Goal: Task Accomplishment & Management: Use online tool/utility

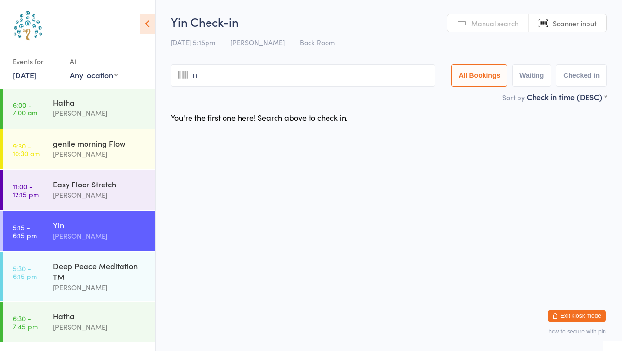
type input "na"
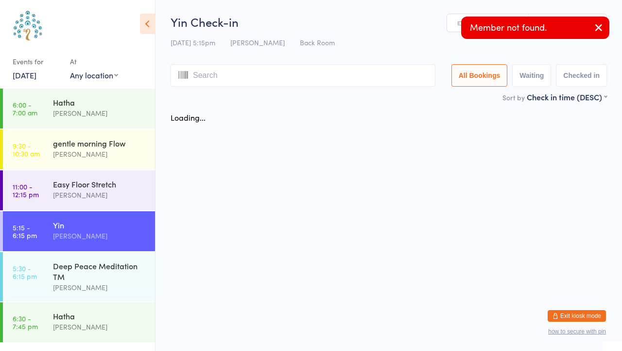
type input "t"
type input "h"
type input "n"
type input "a"
type input "="
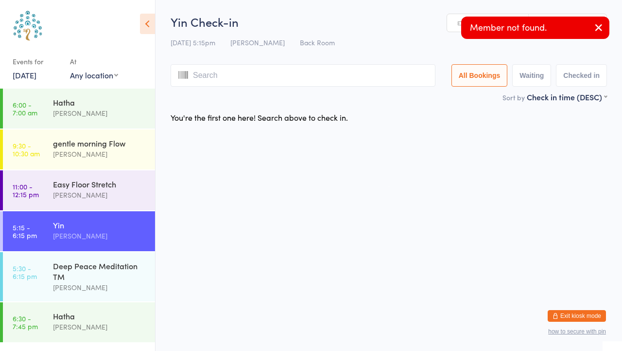
click at [457, 26] on link "Manual search" at bounding box center [488, 23] width 82 height 18
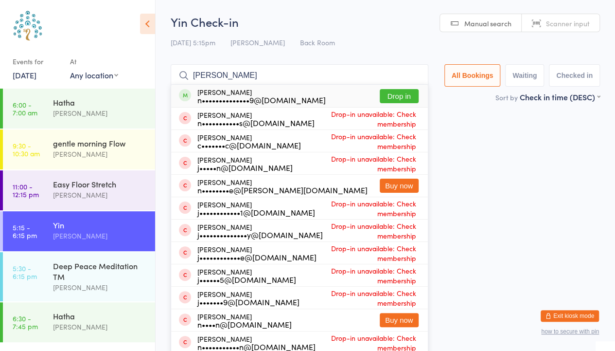
type input "[PERSON_NAME]"
click at [400, 95] on button "Drop in" at bounding box center [399, 96] width 39 height 14
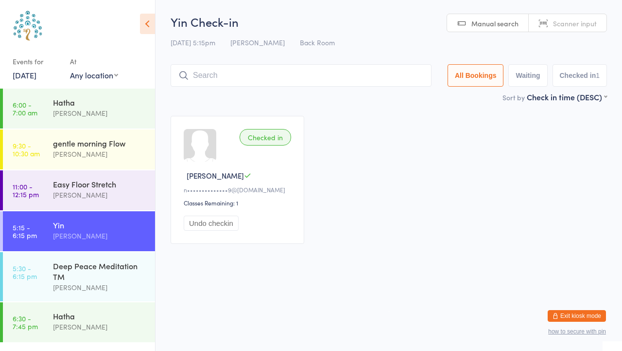
click at [586, 18] on span "Scanner input" at bounding box center [575, 23] width 44 height 10
type input "7566"
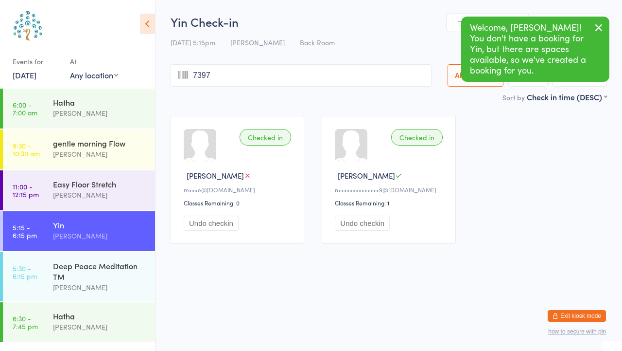
type input "7397"
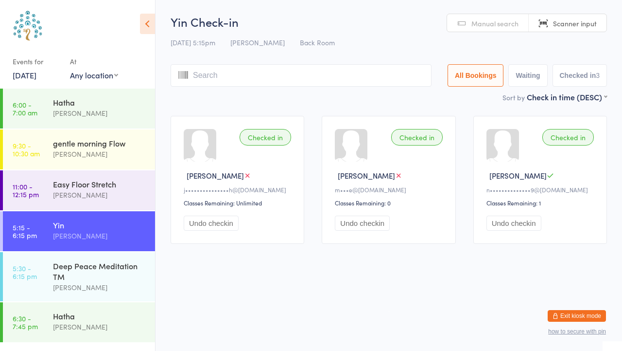
click at [419, 28] on h2 "Yin Check-in" at bounding box center [389, 22] width 437 height 16
click at [362, 75] on input "search" at bounding box center [301, 75] width 261 height 22
click at [399, 24] on h2 "Yin Check-in" at bounding box center [389, 22] width 437 height 16
click at [253, 80] on input "search" at bounding box center [301, 75] width 261 height 22
click at [500, 22] on span "Manual search" at bounding box center [495, 23] width 47 height 10
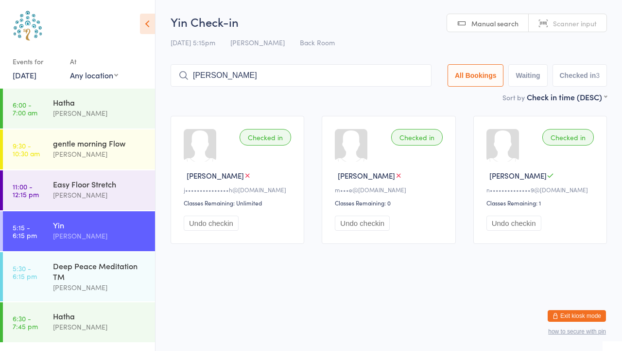
type input "[PERSON_NAME]"
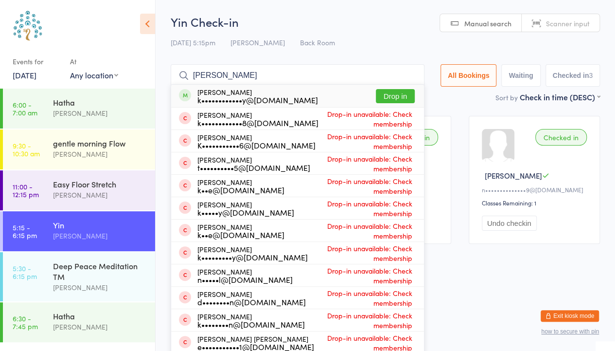
click at [395, 96] on button "Drop in" at bounding box center [395, 96] width 39 height 14
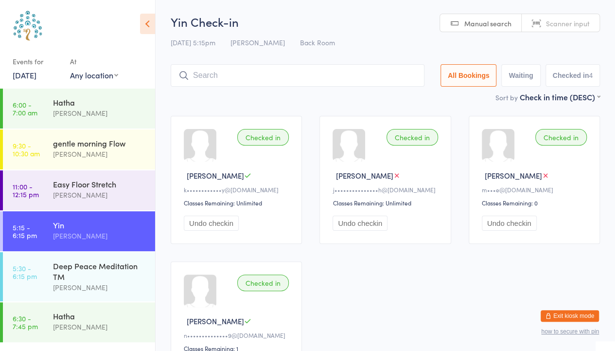
click at [568, 19] on span "Scanner input" at bounding box center [568, 23] width 44 height 10
type input "8765"
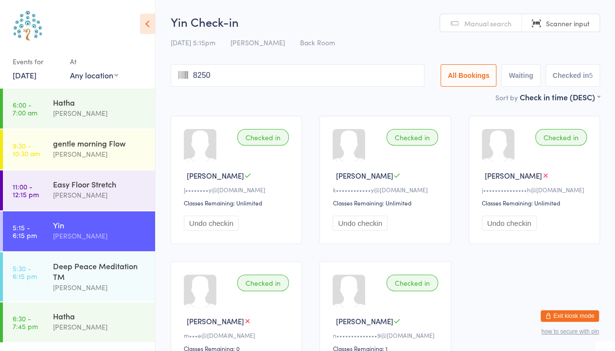
type input "8250"
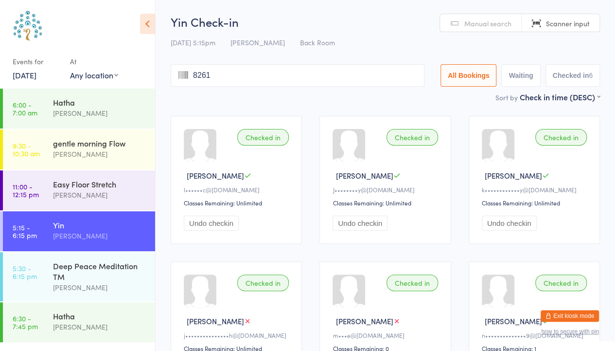
type input "8261"
type input "8393"
type input "7815"
type input "8262"
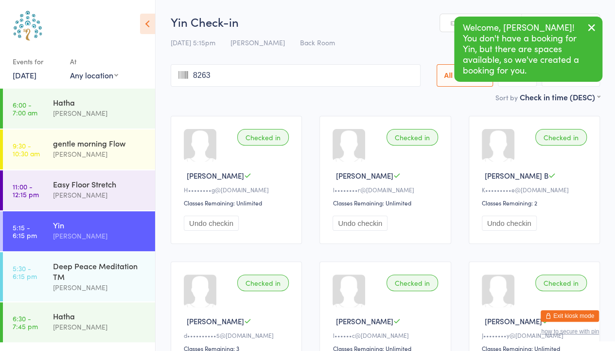
type input "8263"
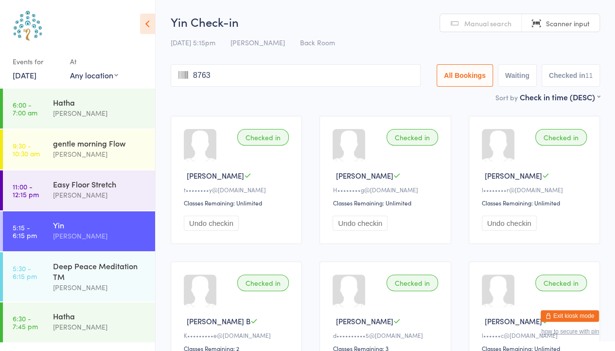
type input "8763"
type input "7673"
type input "8441"
